Goal: Download file/media

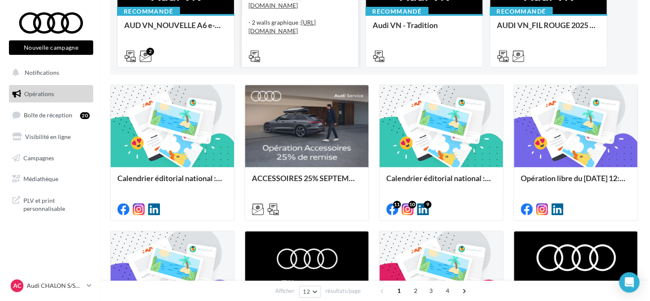
scroll to position [170, 0]
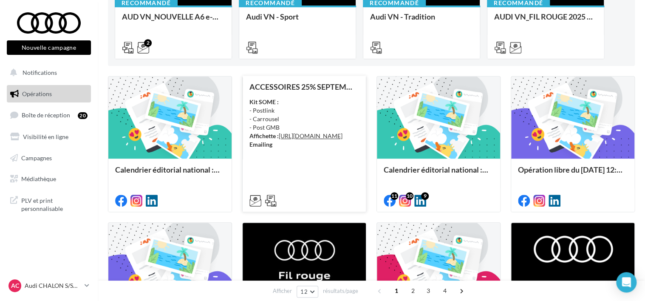
click at [284, 119] on div "Kit SOME : - Postlink - Carrousel - Post GMB Affichette : [URL][DOMAIN_NAME] Em…" at bounding box center [305, 123] width 110 height 51
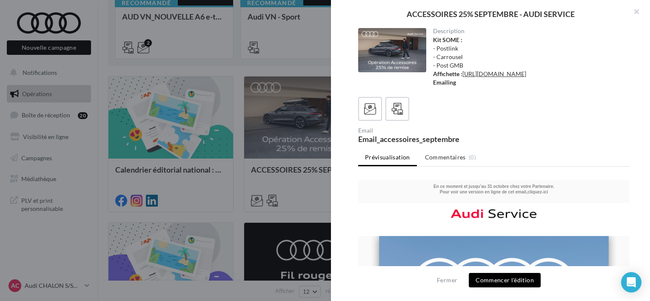
scroll to position [0, 0]
click at [488, 76] on link "[URL][DOMAIN_NAME]" at bounding box center [494, 73] width 64 height 7
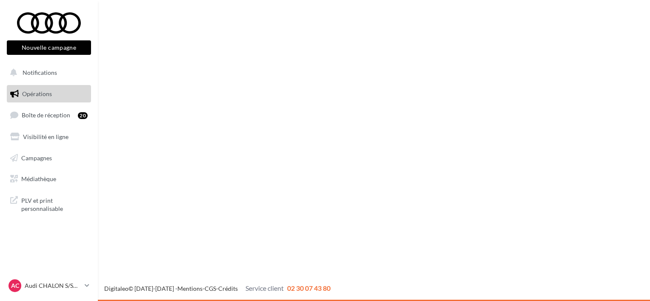
scroll to position [170, 0]
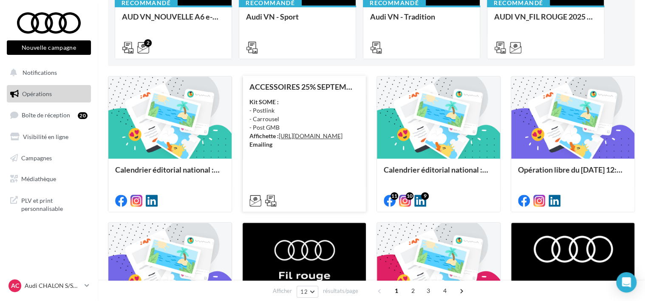
click at [335, 140] on div "Kit SOME : - Postlink - Carrousel - Post GMB Affichette : [URL][DOMAIN_NAME] Em…" at bounding box center [305, 123] width 110 height 51
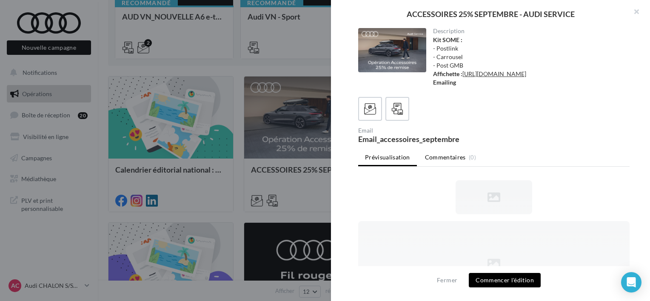
scroll to position [0, 0]
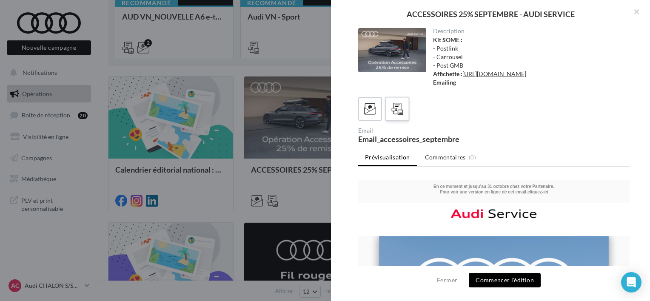
click at [395, 115] on icon at bounding box center [397, 109] width 12 height 12
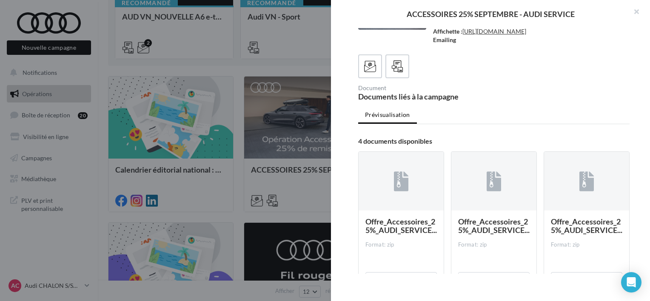
scroll to position [85, 0]
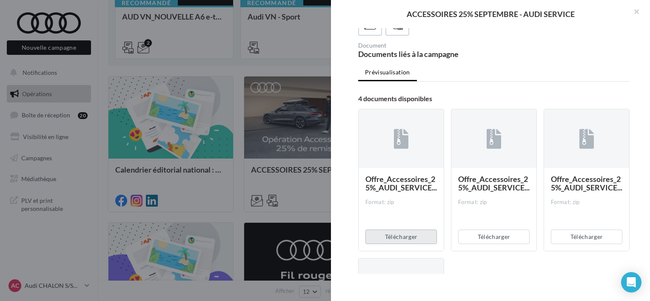
click at [412, 244] on button "Télécharger" at bounding box center [400, 237] width 71 height 14
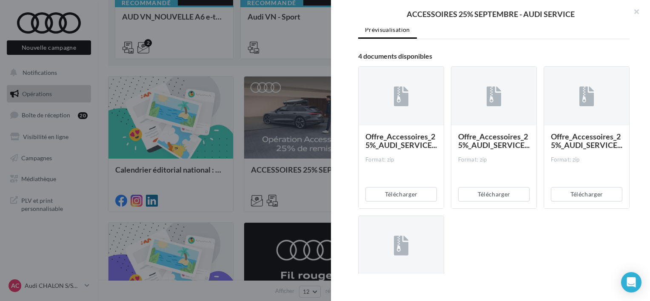
click at [500, 256] on div "Offre_Accessoires_25%_AUDI_SERVICE... Format: zip Télécharger Offre_Accessoires…" at bounding box center [497, 216] width 278 height 312
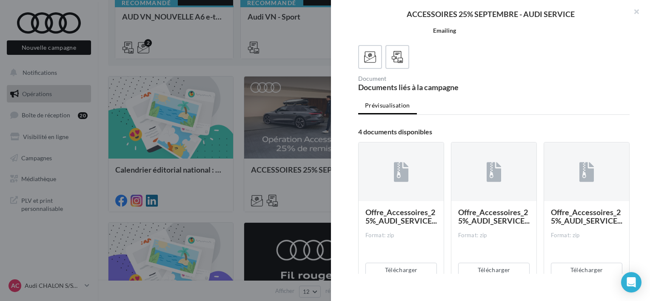
scroll to position [0, 0]
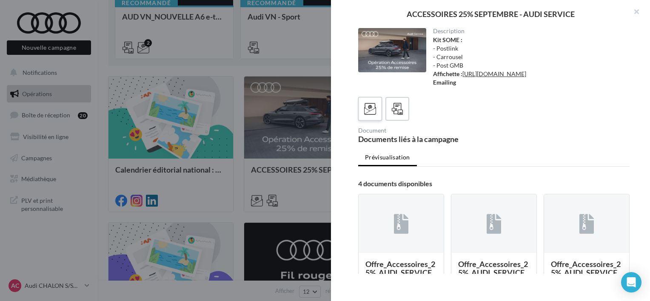
click at [366, 115] on icon at bounding box center [370, 109] width 12 height 12
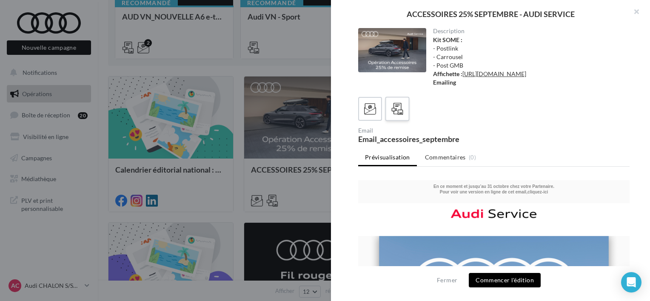
click at [391, 115] on icon at bounding box center [397, 109] width 12 height 12
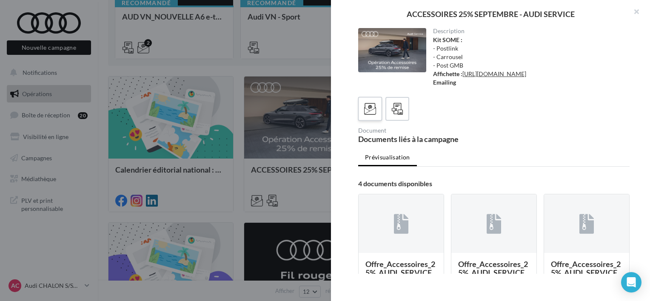
click at [377, 117] on div at bounding box center [370, 109] width 16 height 16
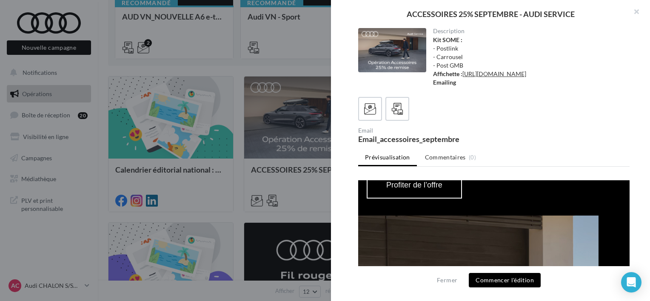
scroll to position [978, 0]
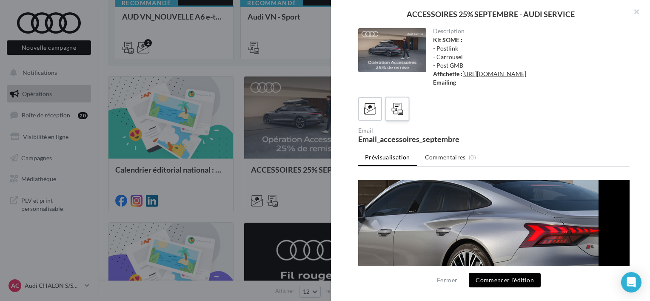
click at [394, 115] on icon at bounding box center [397, 109] width 12 height 12
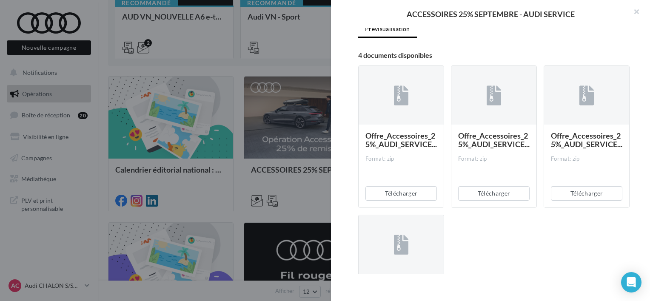
scroll to position [128, 0]
click at [493, 202] on button "Télécharger" at bounding box center [493, 194] width 71 height 14
click at [574, 202] on button "Télécharger" at bounding box center [586, 194] width 71 height 14
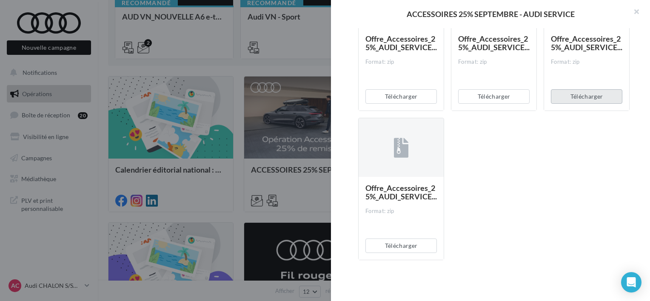
scroll to position [241, 0]
click at [401, 242] on button "Télécharger" at bounding box center [400, 246] width 71 height 14
click at [541, 176] on div "Offre_Accessoires_25%_AUDI_SERVICE... Format: zip Télécharger Offre_Accessoires…" at bounding box center [497, 118] width 278 height 312
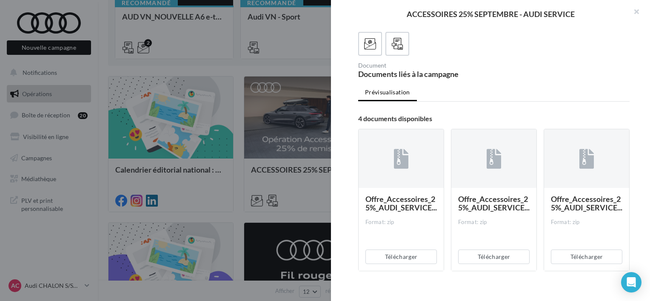
scroll to position [0, 0]
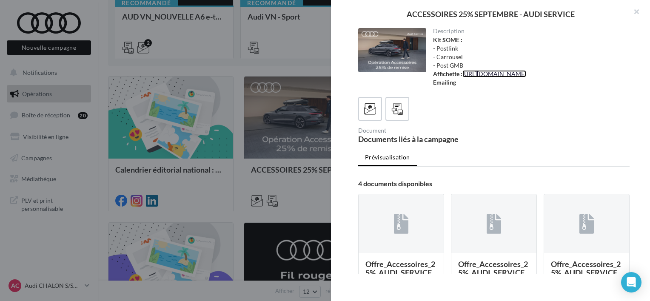
click at [493, 72] on link "[URL][DOMAIN_NAME]" at bounding box center [494, 73] width 64 height 7
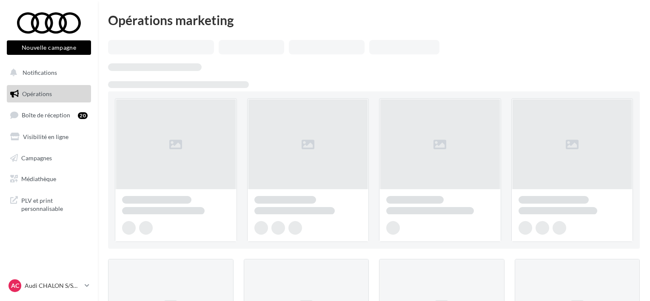
scroll to position [170, 0]
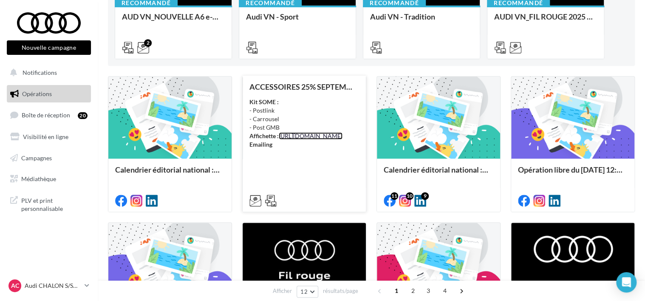
click at [294, 139] on link "[URL][DOMAIN_NAME]" at bounding box center [311, 135] width 64 height 7
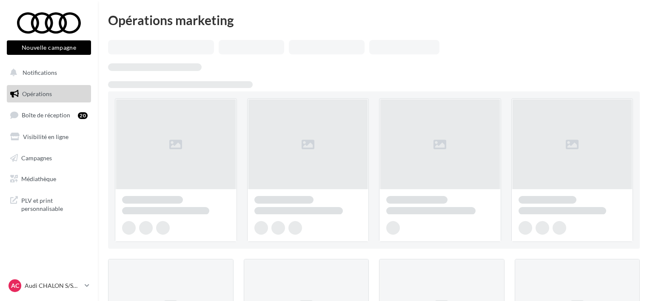
scroll to position [170, 0]
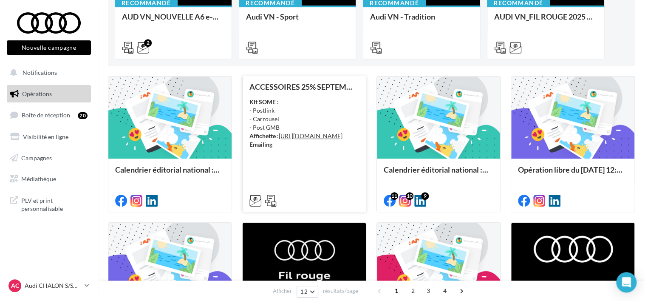
click at [319, 106] on div "Kit SOME : - Postlink - Carrousel - Post GMB Affichette : [URL][DOMAIN_NAME] Em…" at bounding box center [305, 123] width 110 height 51
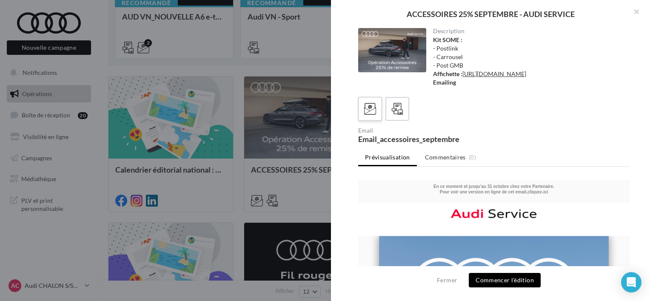
scroll to position [0, 0]
click at [395, 115] on icon at bounding box center [397, 109] width 12 height 12
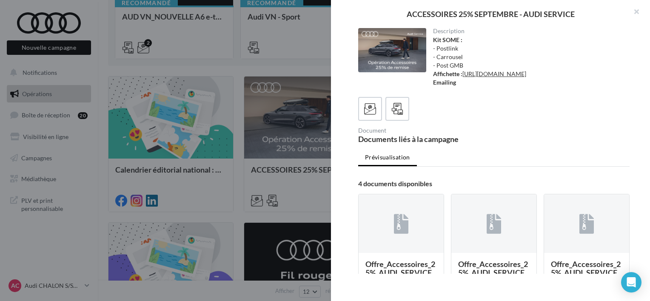
click at [60, 216] on div at bounding box center [325, 150] width 650 height 301
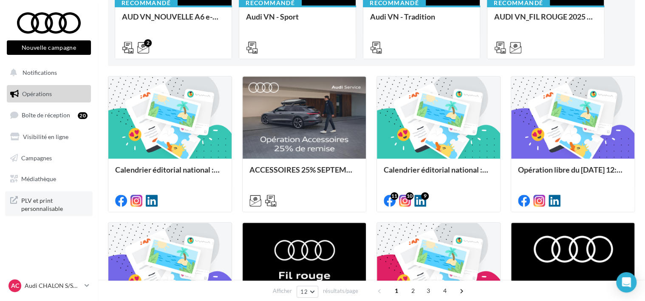
click at [48, 201] on span "PLV et print personnalisable" at bounding box center [54, 204] width 66 height 18
